Goal: Transaction & Acquisition: Purchase product/service

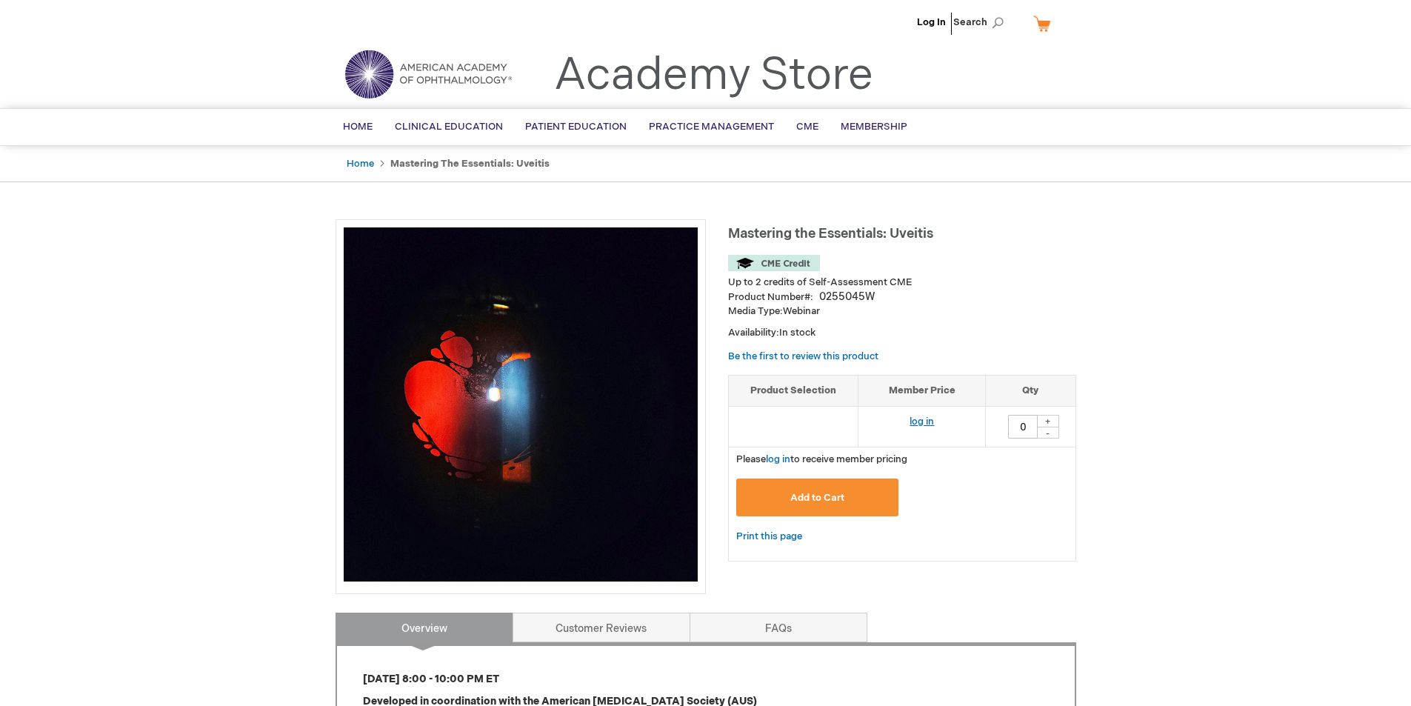
click at [929, 421] on link "log in" at bounding box center [922, 422] width 24 height 12
click at [1045, 421] on div "+" at bounding box center [1048, 421] width 22 height 13
type input "1"
click at [831, 498] on span "Add to Cart" at bounding box center [817, 498] width 54 height 12
click at [808, 497] on span "Add to Cart" at bounding box center [817, 498] width 54 height 12
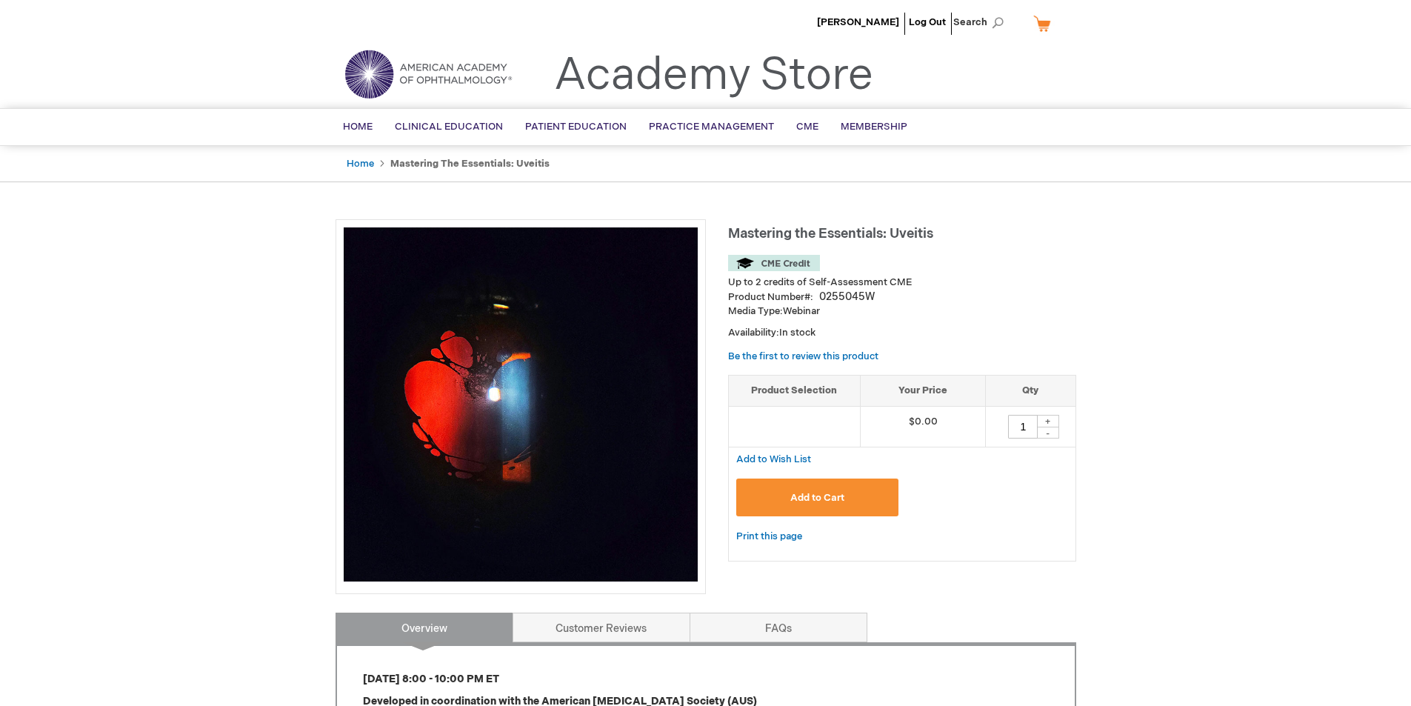
click at [1045, 30] on link "My Cart" at bounding box center [1048, 23] width 36 height 26
click at [1154, 473] on div "Ramya Swamy Log Out Search My Cart CLOSE RECENTLY ADDED ITEM(S) Close There are…" at bounding box center [705, 683] width 1411 height 1366
click at [1050, 27] on link "My Cart" at bounding box center [1048, 23] width 36 height 26
click at [788, 497] on button "Add to Cart" at bounding box center [817, 498] width 163 height 38
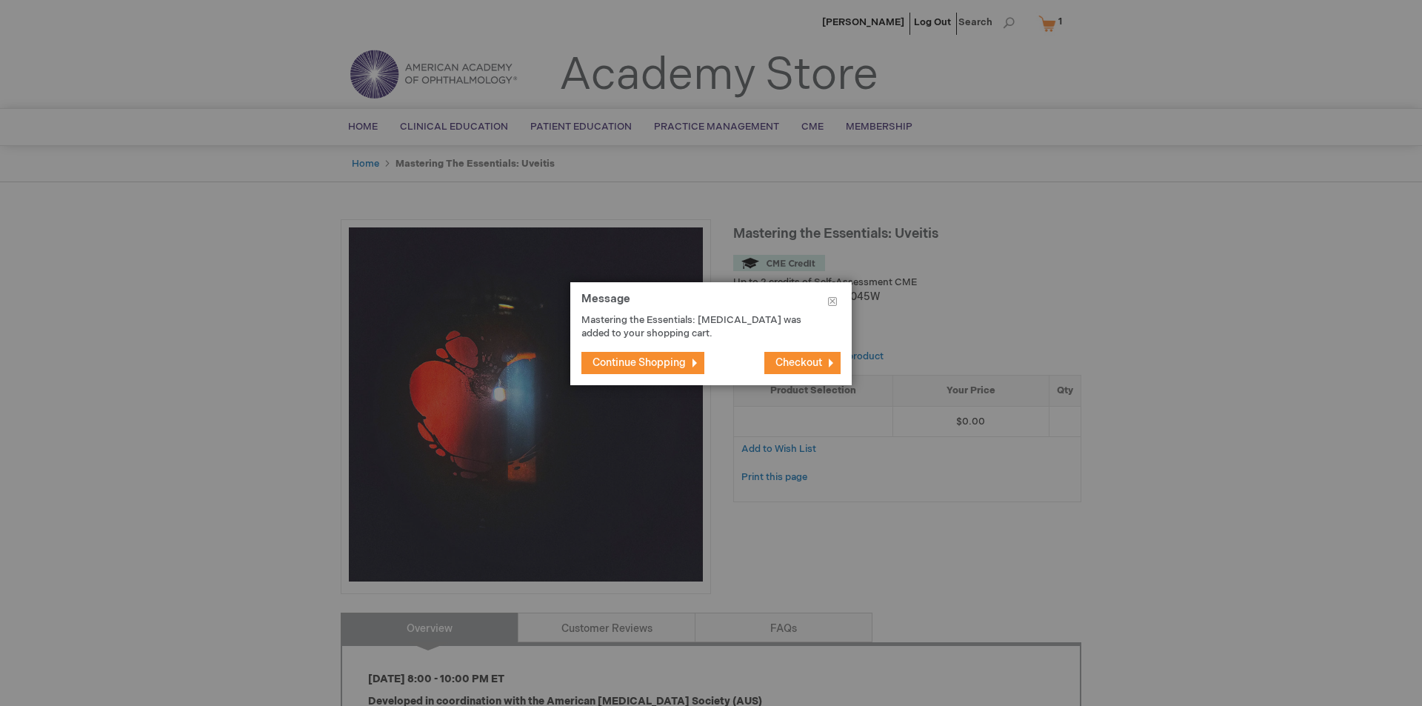
click at [784, 359] on span "Checkout" at bounding box center [799, 362] width 47 height 13
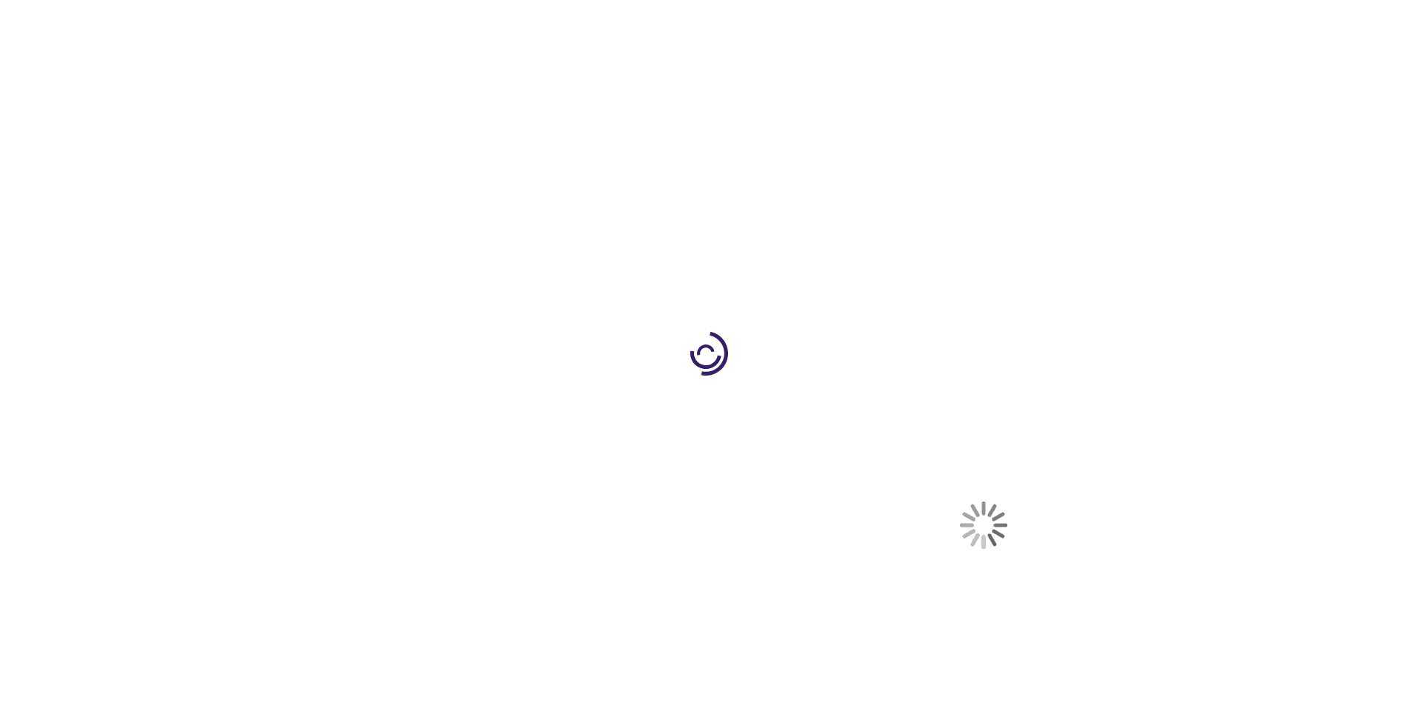
select select "US"
select select "31"
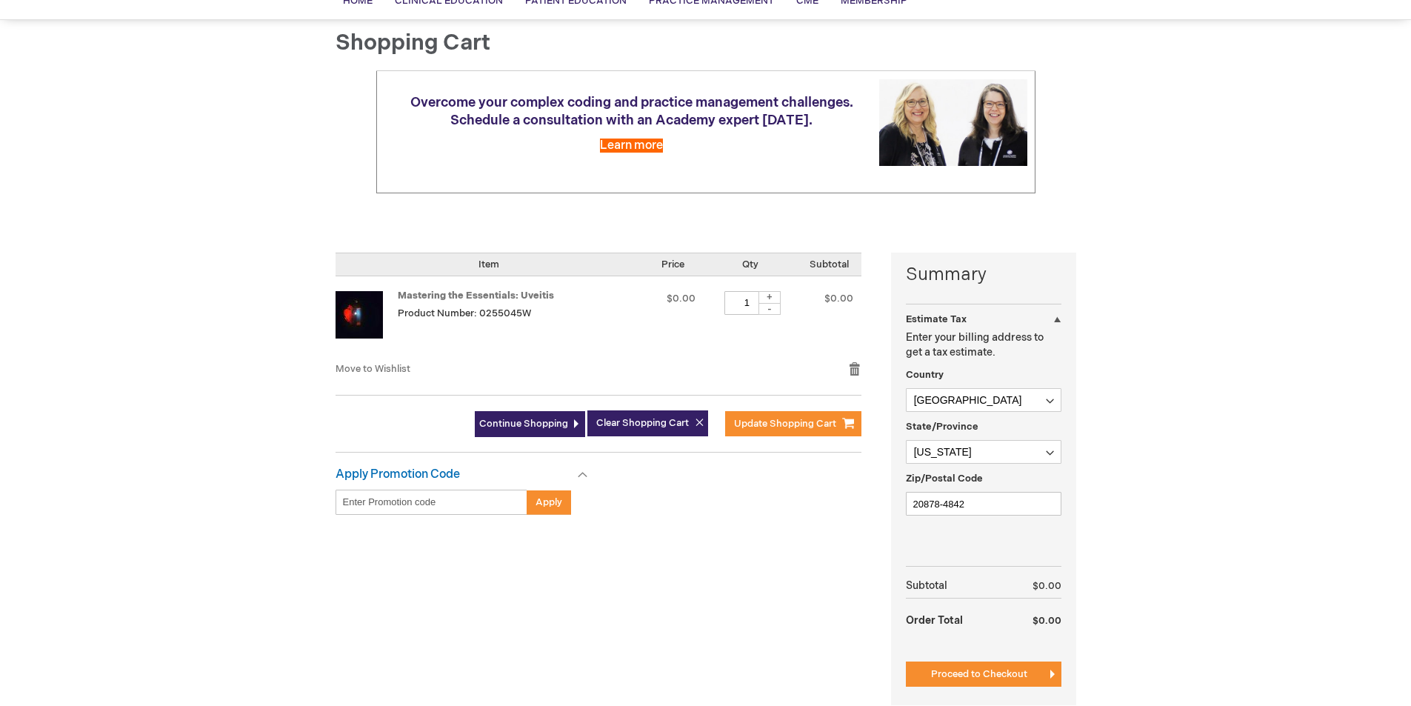
scroll to position [222, 0]
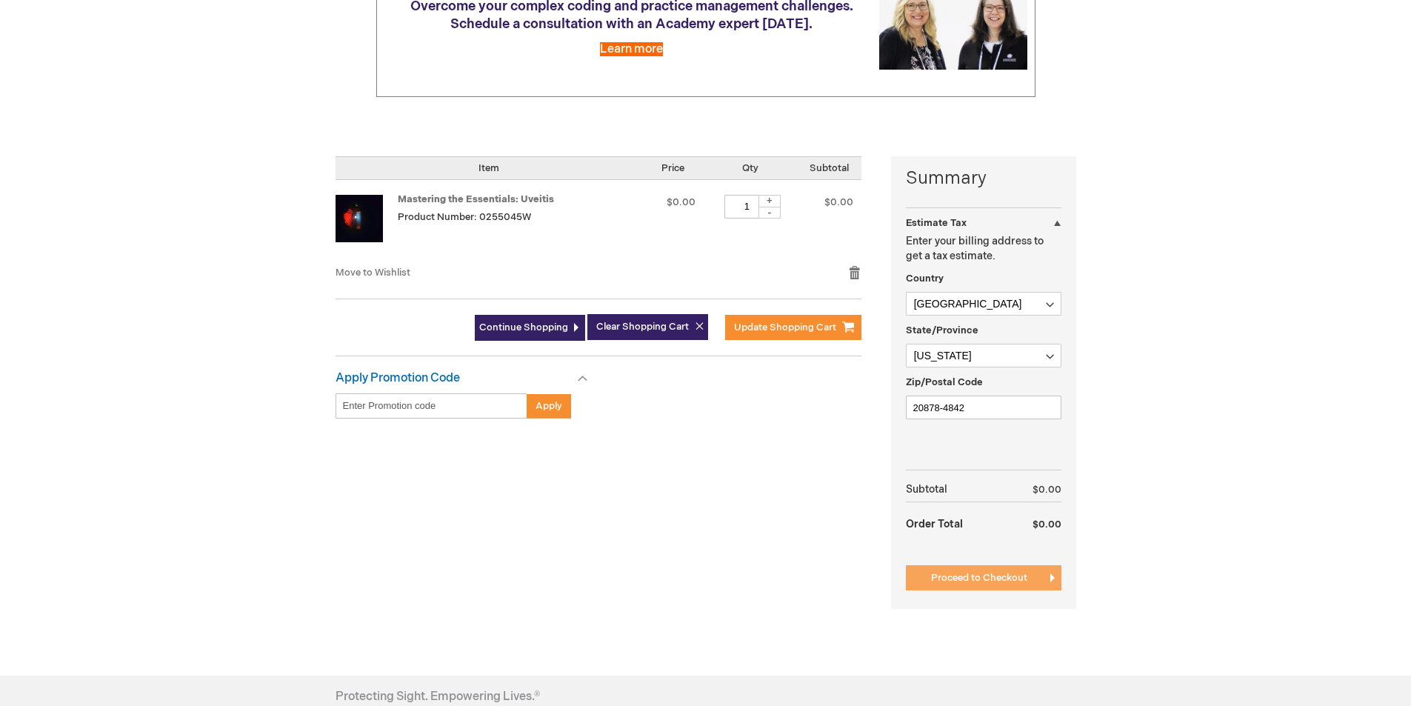
click at [964, 572] on span "Proceed to Checkout" at bounding box center [979, 578] width 96 height 12
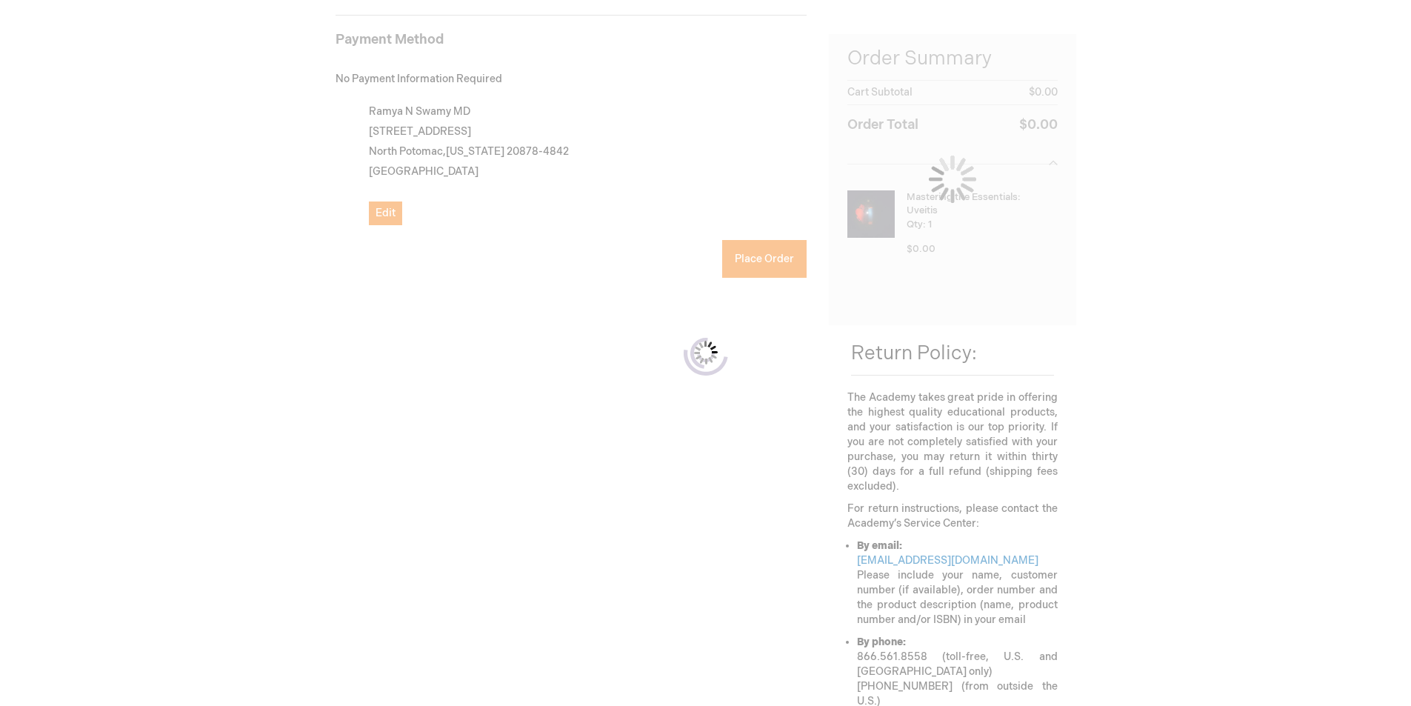
scroll to position [242, 0]
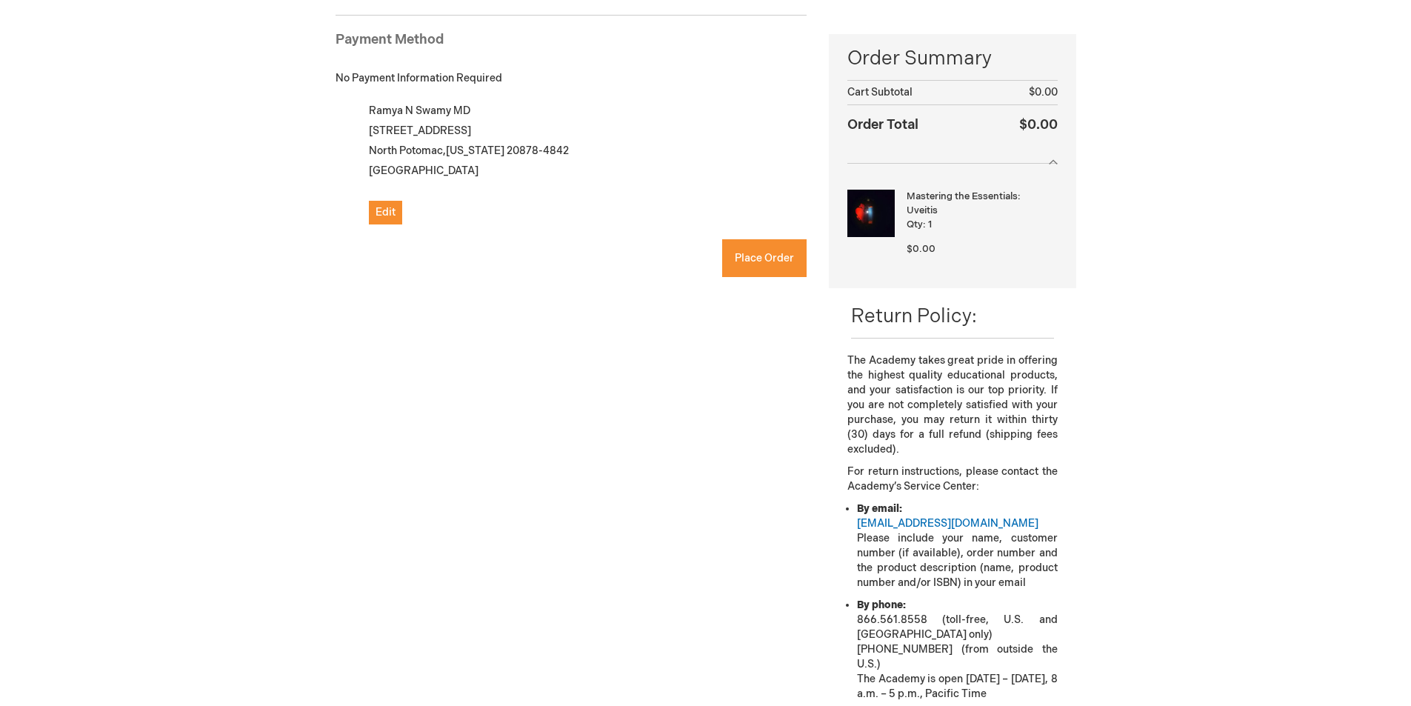
checkbox input "true"
click at [764, 256] on span "Place Order" at bounding box center [764, 258] width 59 height 13
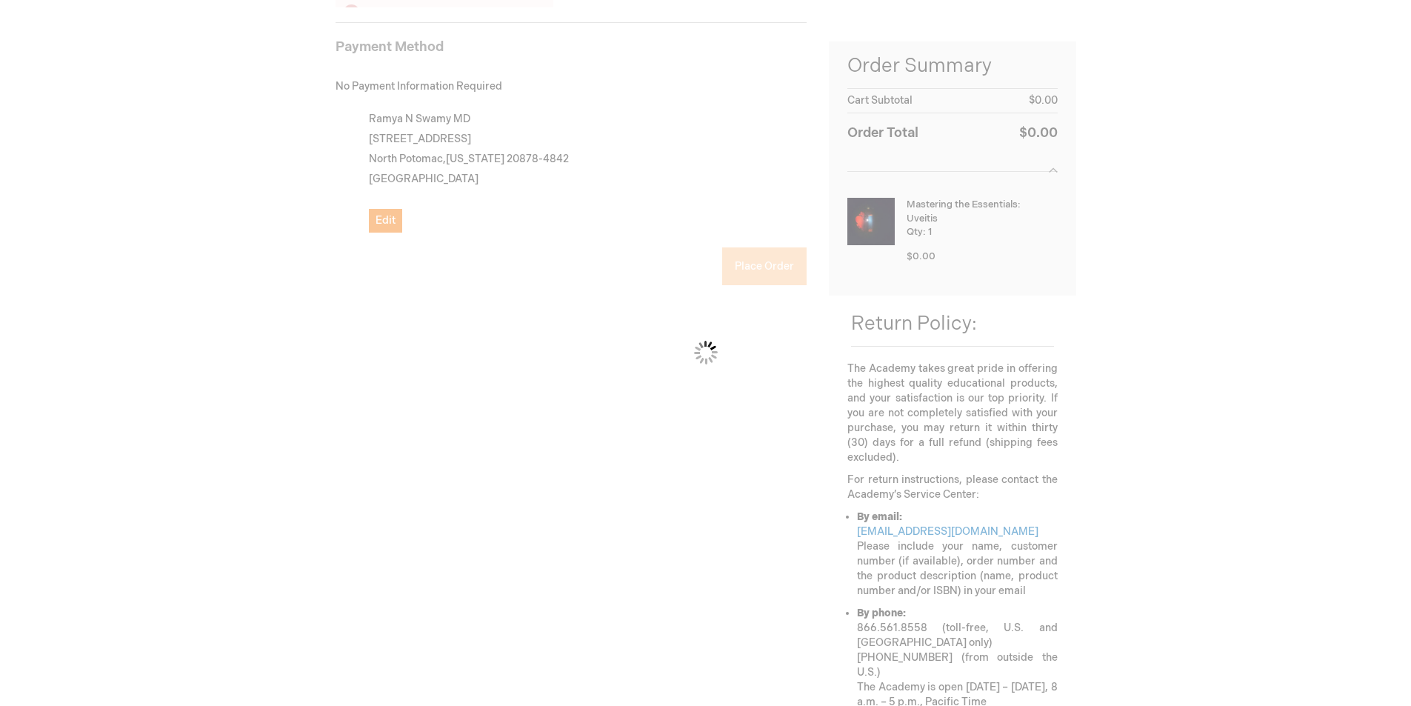
scroll to position [203, 0]
